Goal: Task Accomplishment & Management: Complete application form

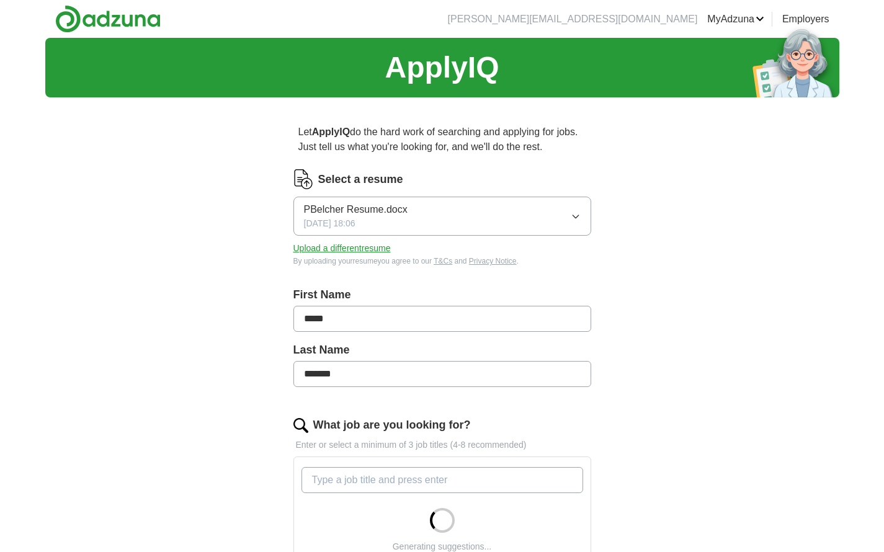
click at [367, 247] on button "Upload a different resume" at bounding box center [341, 248] width 97 height 13
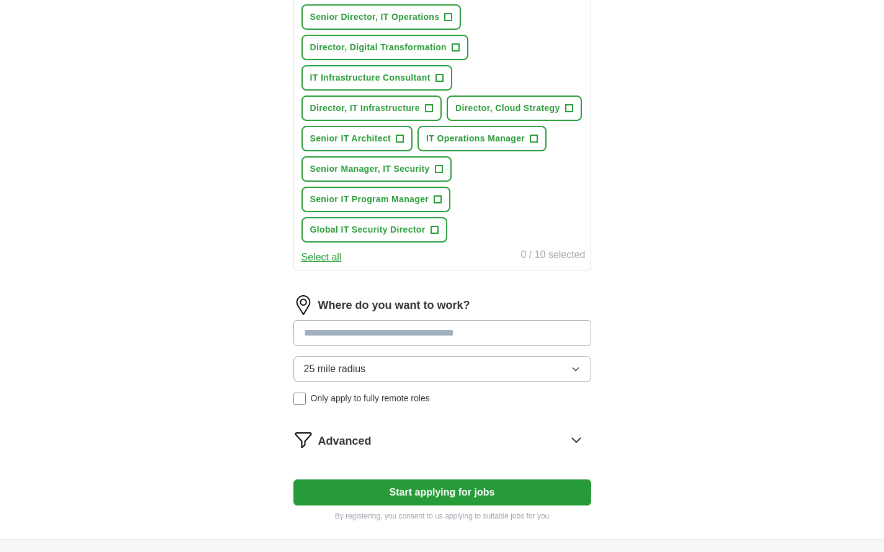
scroll to position [382, 0]
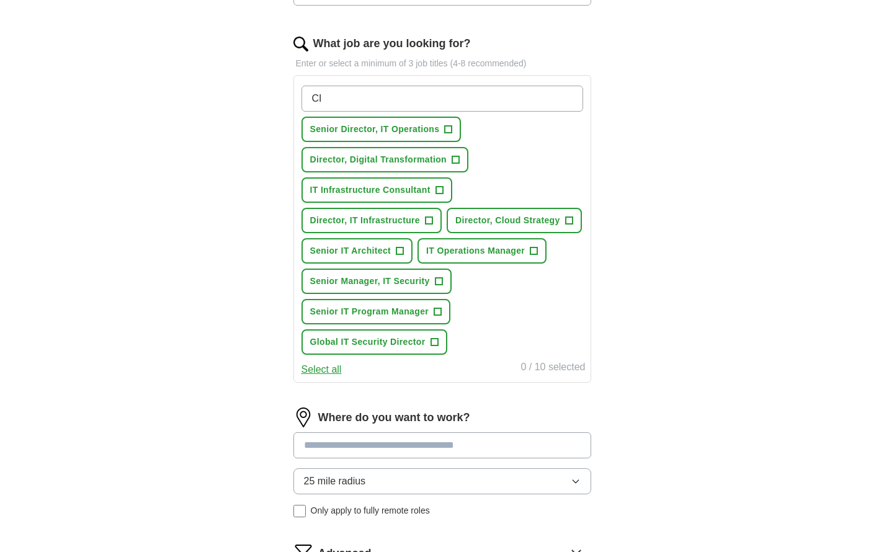
type input "CIO"
click at [415, 92] on input "What job are you looking for?" at bounding box center [443, 99] width 282 height 26
type input "Chief Information Officer"
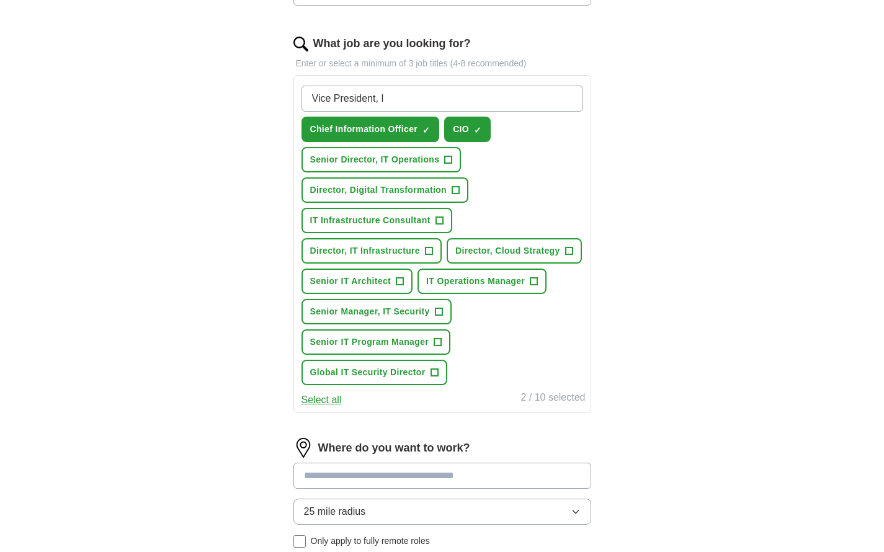
type input "Vice President, IT"
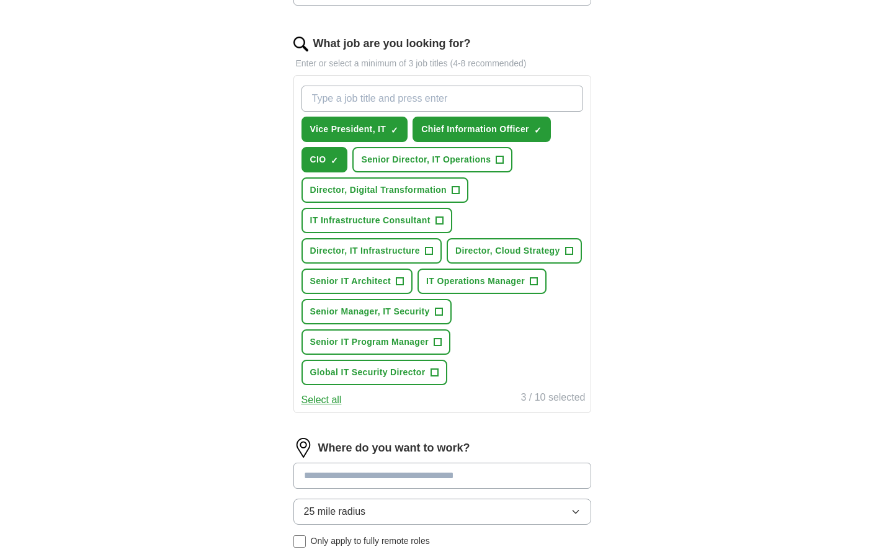
click at [497, 161] on span "+" at bounding box center [499, 160] width 7 height 10
click at [428, 247] on span "+" at bounding box center [428, 251] width 7 height 10
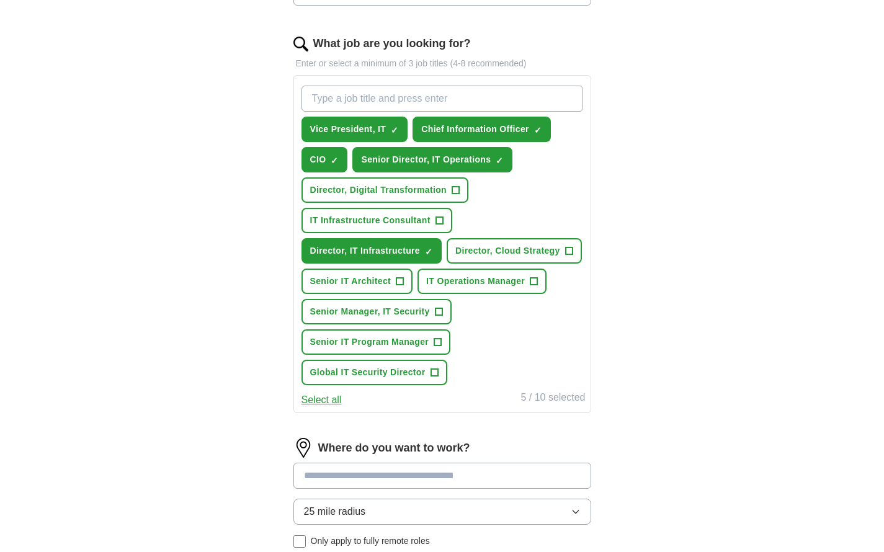
click at [387, 110] on input "What job are you looking for?" at bounding box center [443, 99] width 282 height 26
type input "CISO"
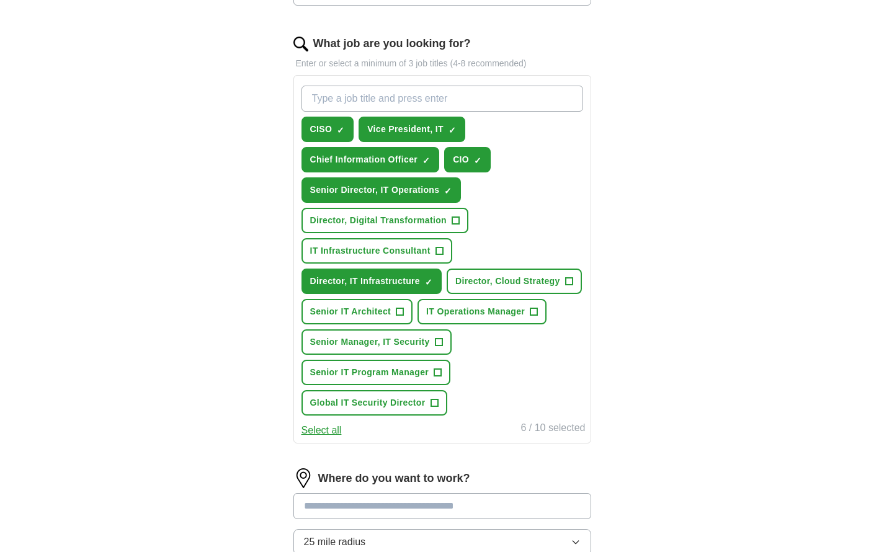
scroll to position [667, 0]
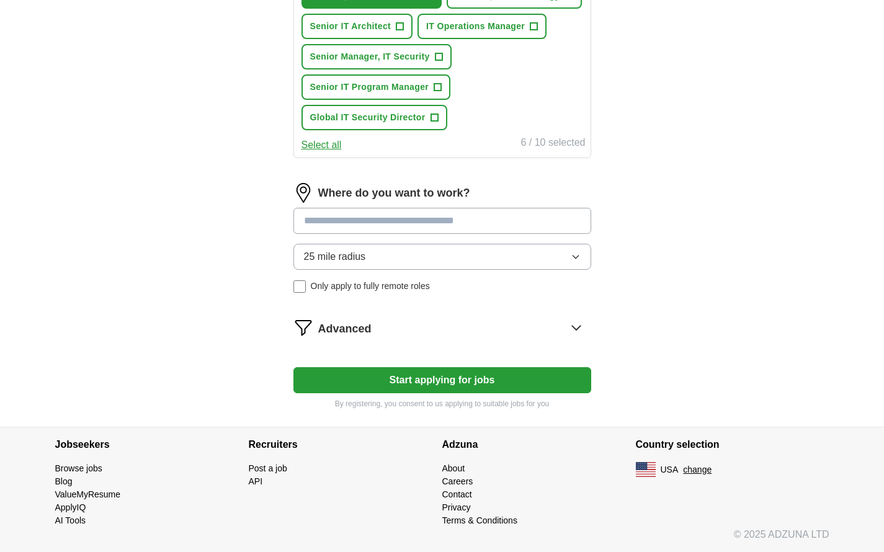
click at [452, 255] on button "25 mile radius" at bounding box center [442, 257] width 298 height 26
click at [535, 330] on div "Advanced" at bounding box center [454, 328] width 273 height 20
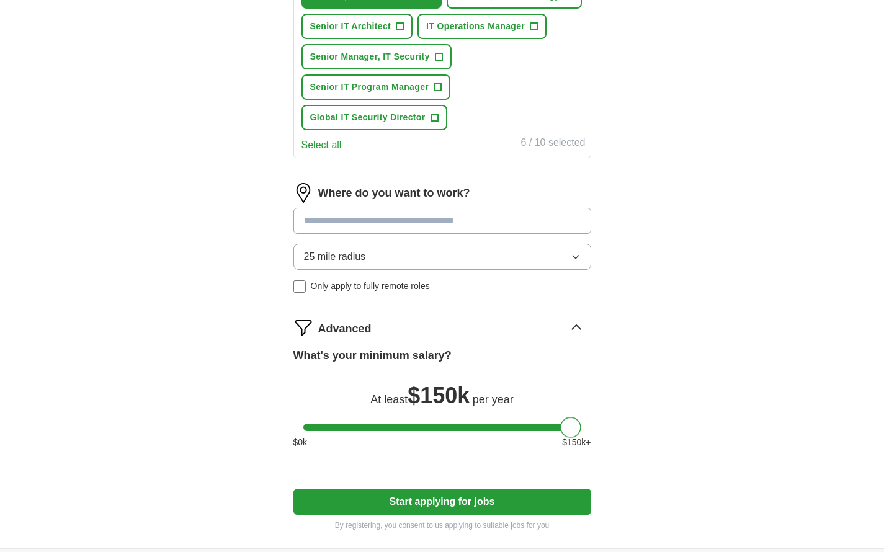
drag, startPoint x: 315, startPoint y: 429, endPoint x: 751, endPoint y: 413, distance: 436.5
click at [496, 498] on button "Start applying for jobs" at bounding box center [442, 502] width 298 height 26
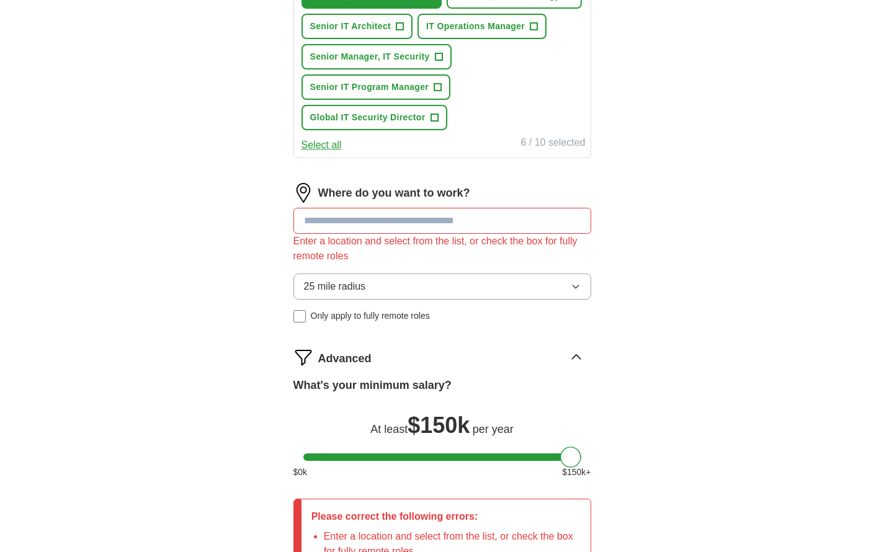
scroll to position [669, 0]
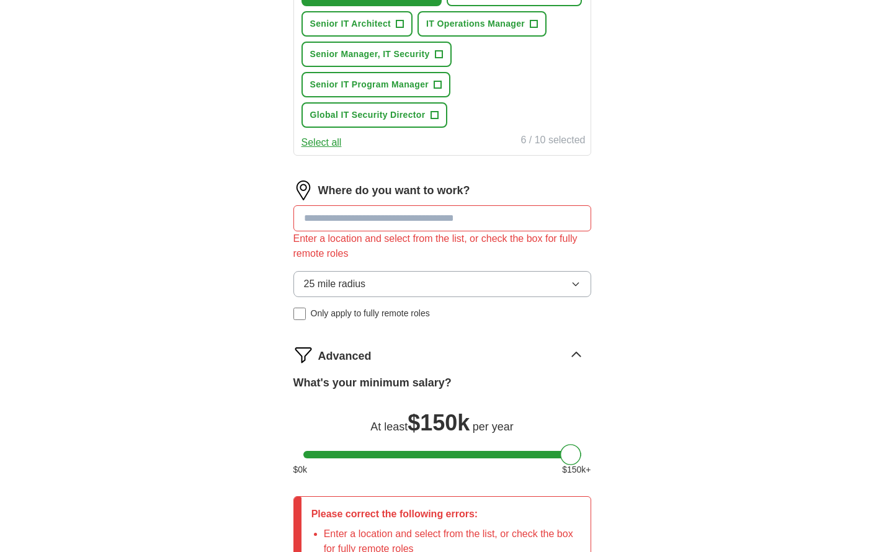
click at [461, 216] on input at bounding box center [442, 218] width 298 height 26
click at [643, 352] on div "ApplyIQ Let ApplyIQ do the hard work of searching and applying for jobs. Just t…" at bounding box center [442, 7] width 794 height 1278
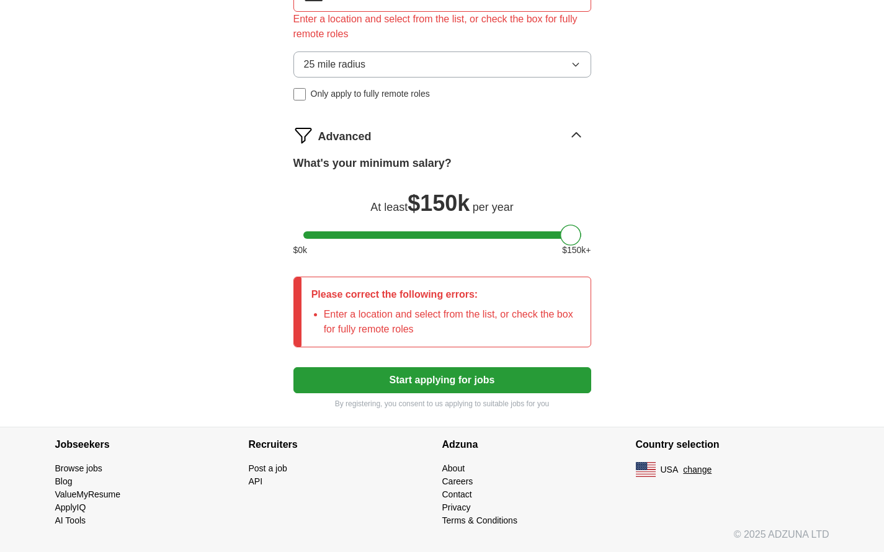
click at [434, 385] on button "Start applying for jobs" at bounding box center [442, 380] width 298 height 26
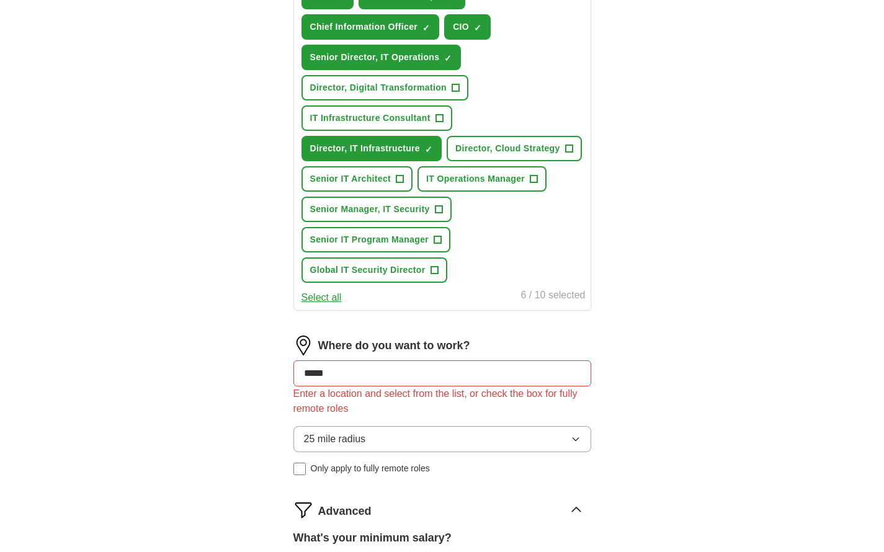
click at [344, 367] on input "*****" at bounding box center [442, 373] width 298 height 26
drag, startPoint x: 351, startPoint y: 371, endPoint x: 284, endPoint y: 368, distance: 67.1
click at [284, 368] on div "Let ApplyIQ do the hard work of searching and applying for jobs. Just tell us w…" at bounding box center [442, 197] width 397 height 1209
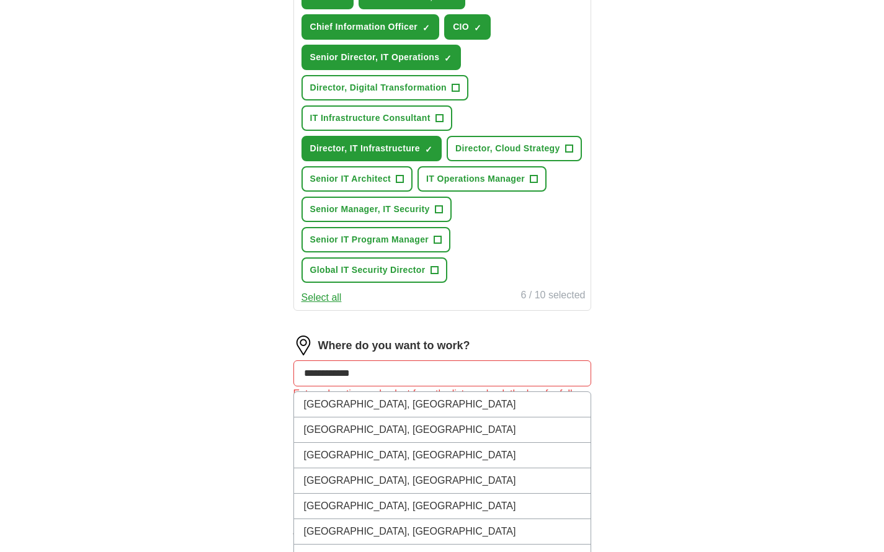
type input "**********"
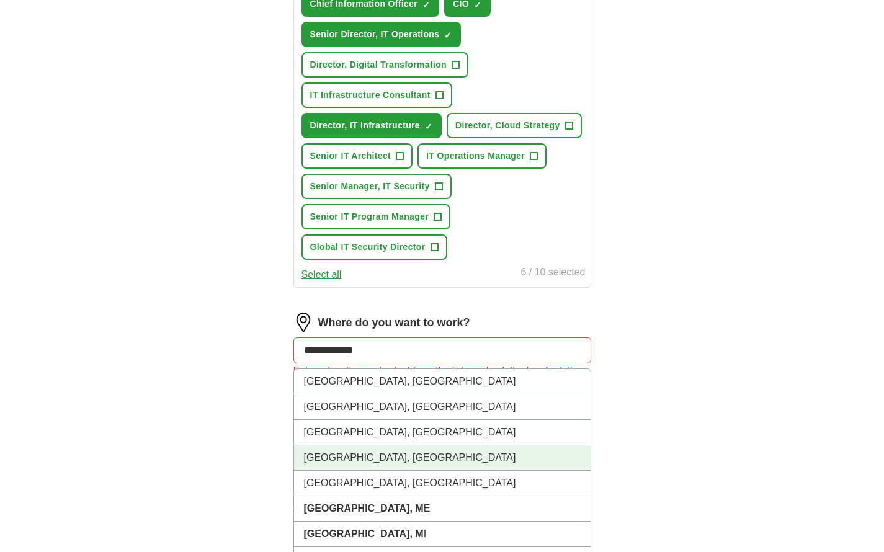
scroll to position [712, 0]
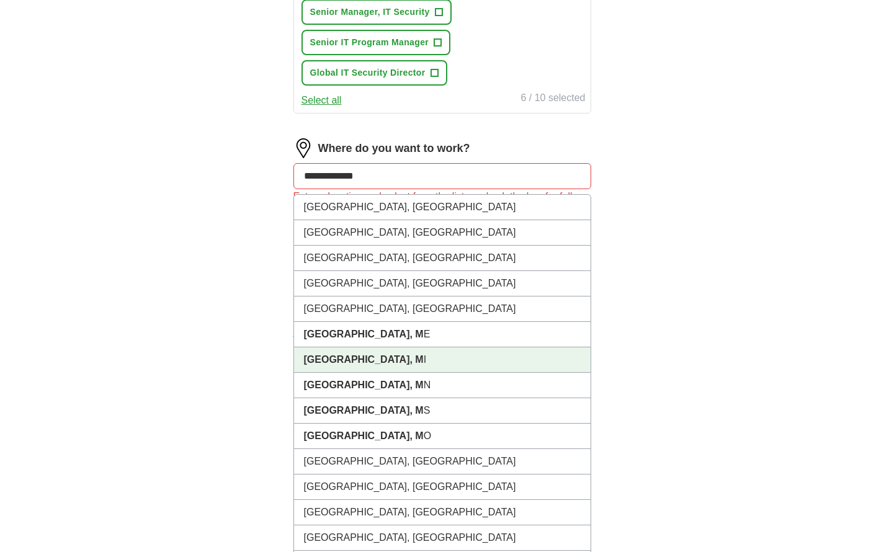
click at [408, 365] on li "Farmington, M I" at bounding box center [442, 359] width 297 height 25
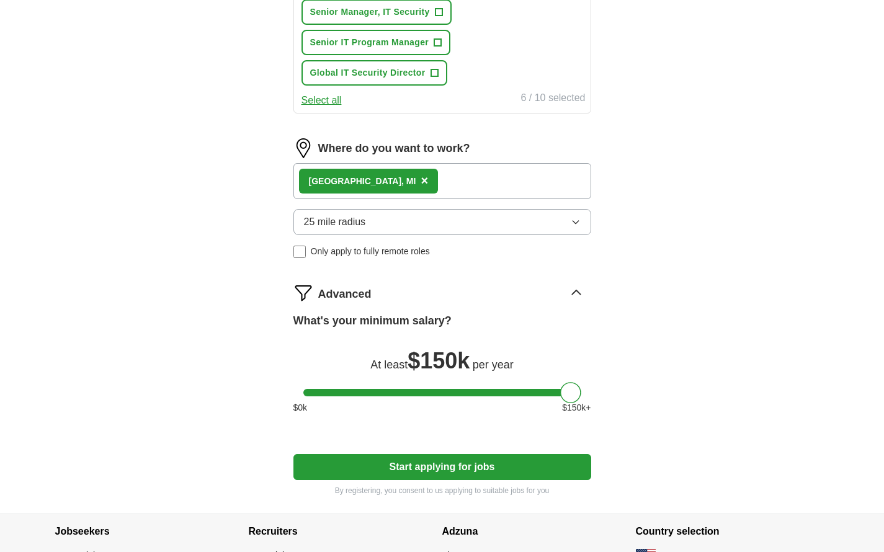
click at [488, 462] on button "Start applying for jobs" at bounding box center [442, 467] width 298 height 26
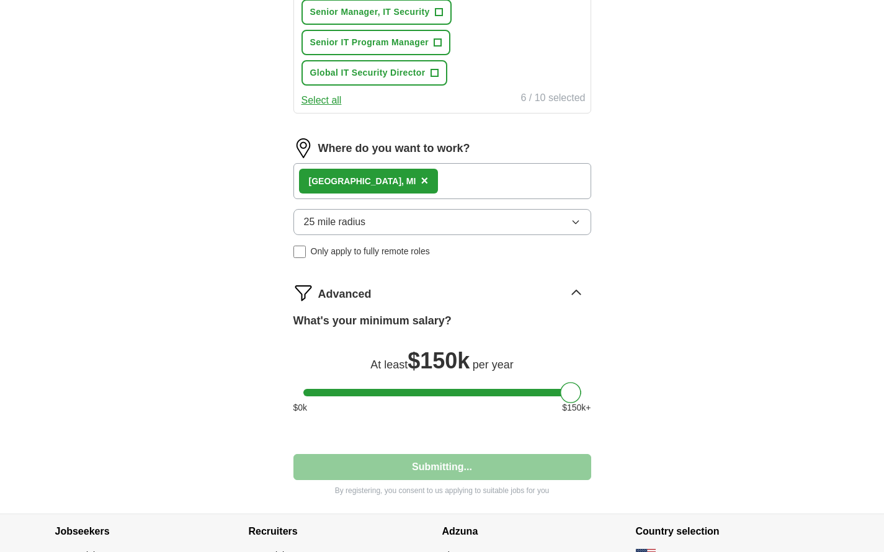
scroll to position [38, 0]
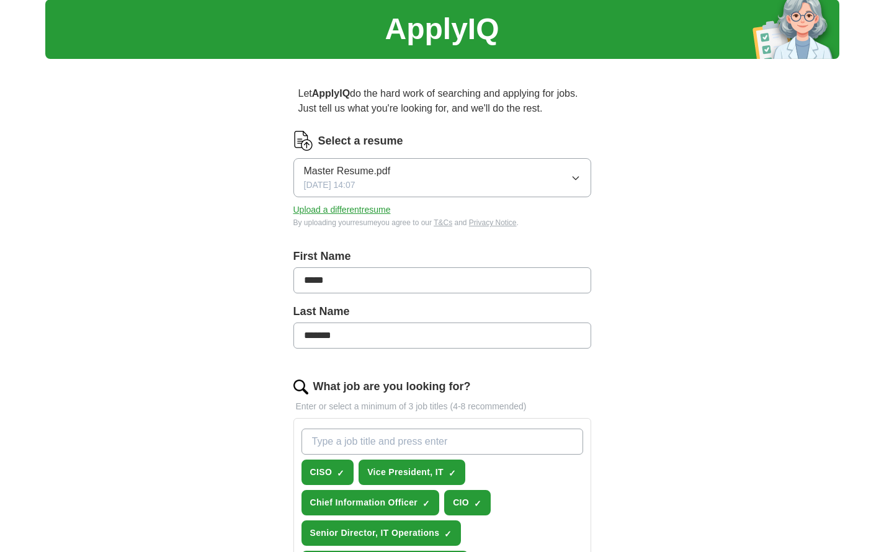
select select "**"
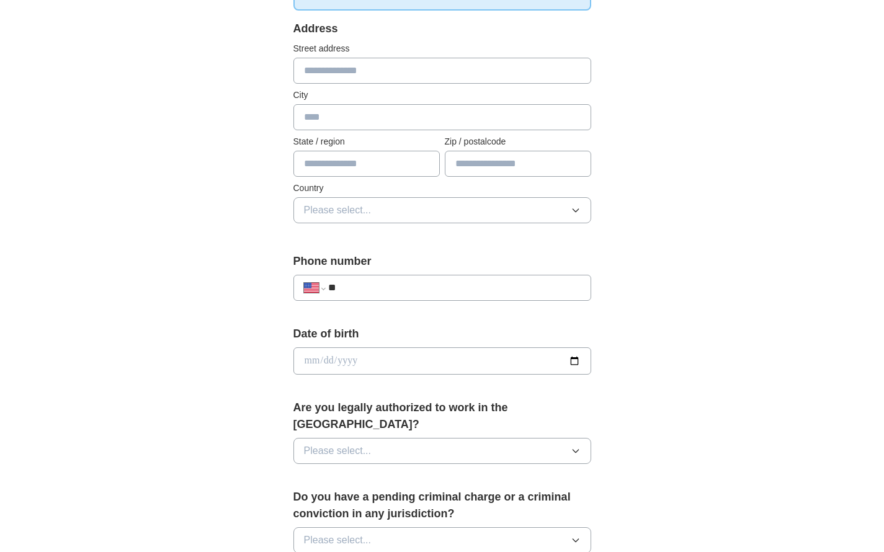
scroll to position [725, 0]
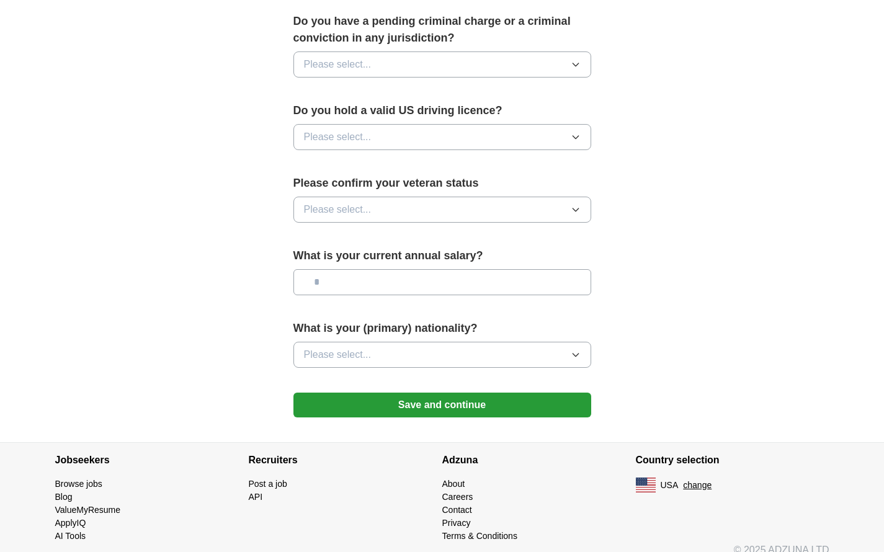
click at [519, 393] on button "Save and continue" at bounding box center [442, 405] width 298 height 25
